Goal: Task Accomplishment & Management: Manage account settings

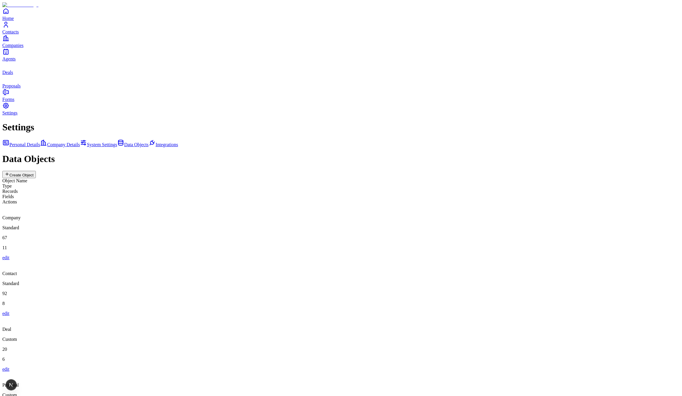
type input "**********"
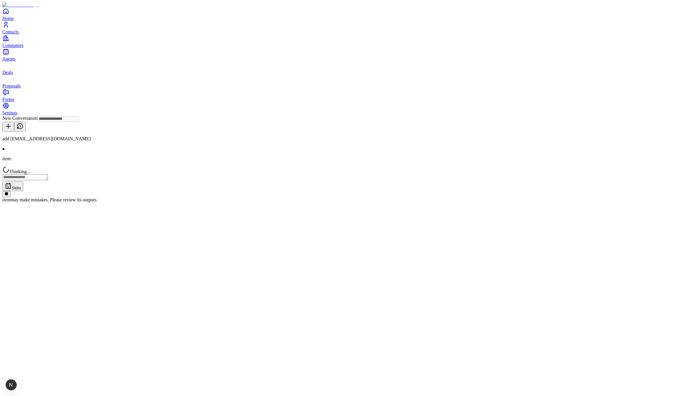
click at [8, 196] on icon at bounding box center [7, 194] width 4 height 4
click at [48, 152] on textarea at bounding box center [25, 149] width 46 height 6
type textarea "**********"
